Goal: Navigation & Orientation: Find specific page/section

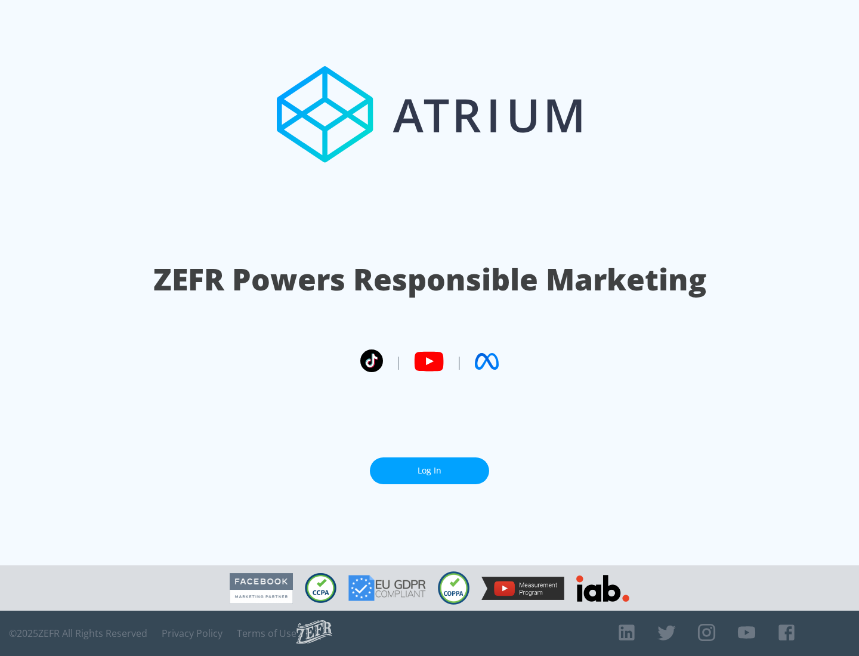
click at [429, 471] on link "Log In" at bounding box center [429, 470] width 119 height 27
